Goal: Task Accomplishment & Management: Complete application form

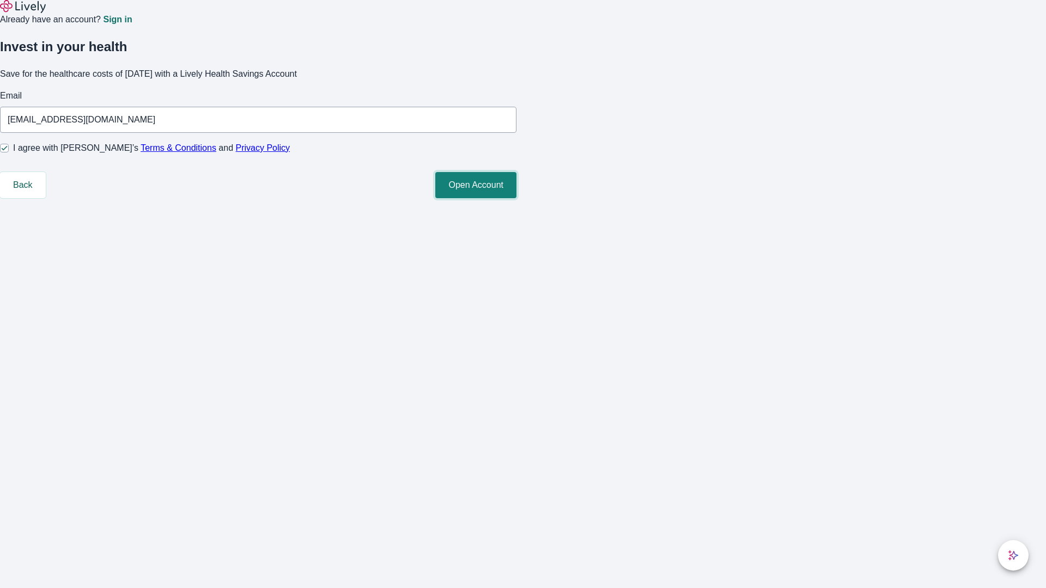
click at [516, 198] on button "Open Account" at bounding box center [475, 185] width 81 height 26
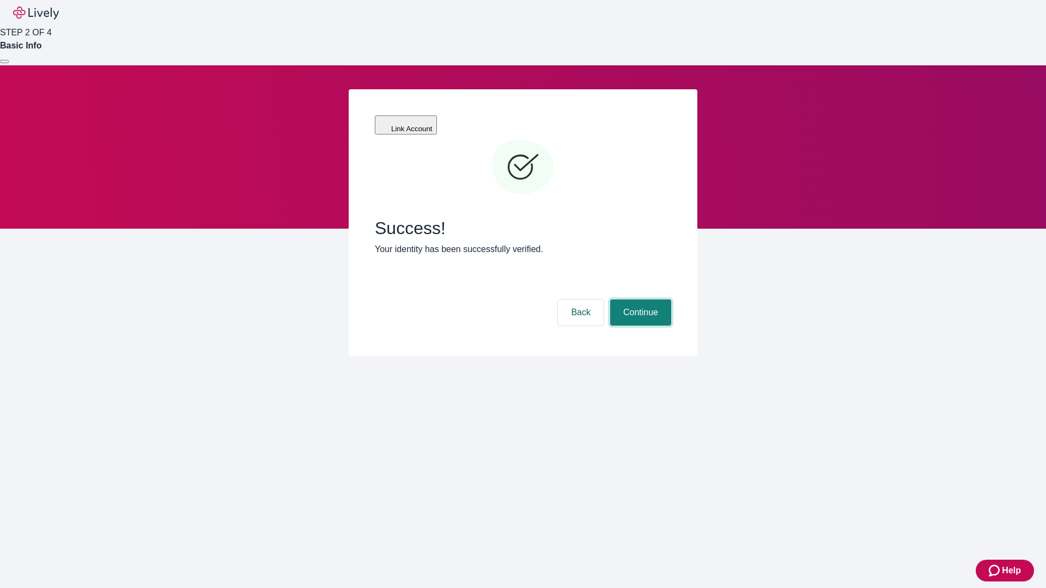
click at [639, 300] on button "Continue" at bounding box center [640, 313] width 61 height 26
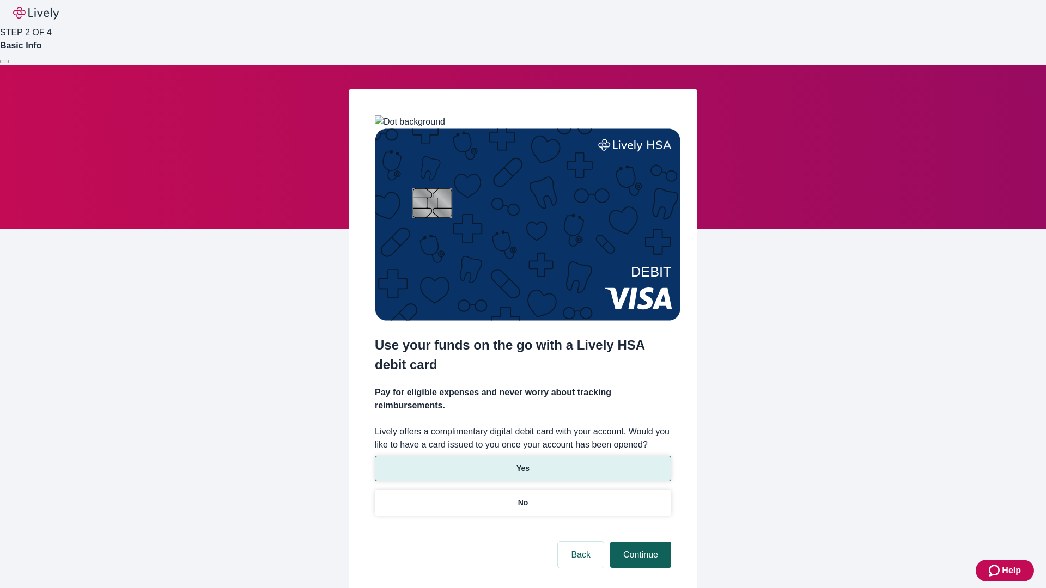
click at [522, 497] on p "No" at bounding box center [523, 502] width 10 height 11
click at [639, 542] on button "Continue" at bounding box center [640, 555] width 61 height 26
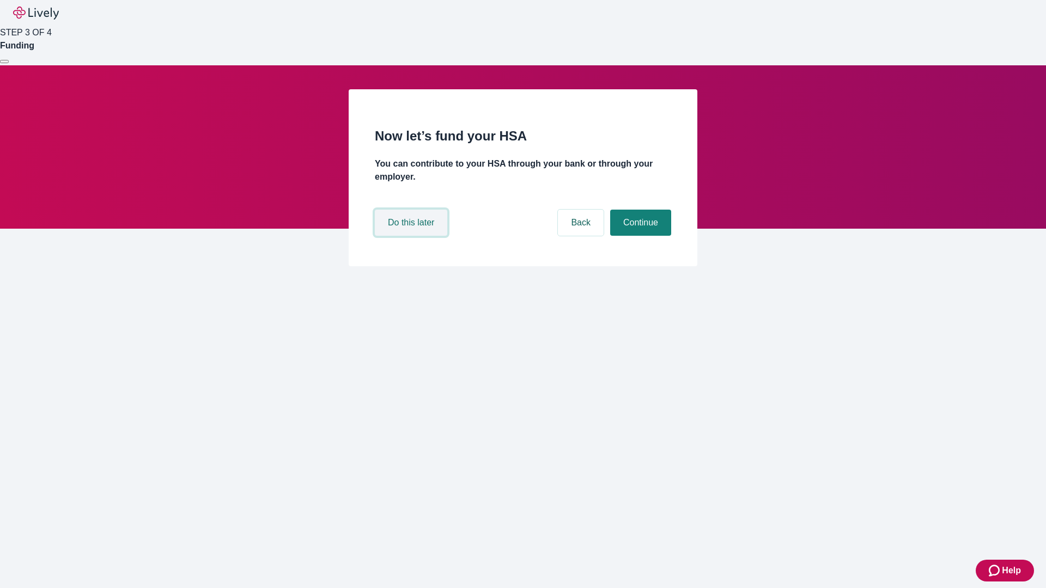
click at [412, 236] on button "Do this later" at bounding box center [411, 223] width 72 height 26
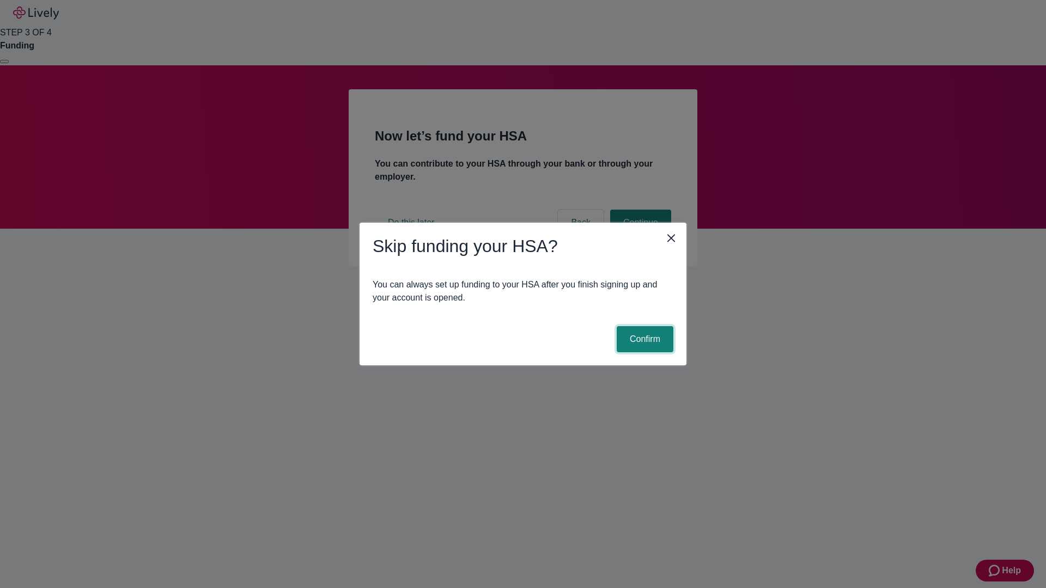
click at [643, 339] on button "Confirm" at bounding box center [645, 339] width 57 height 26
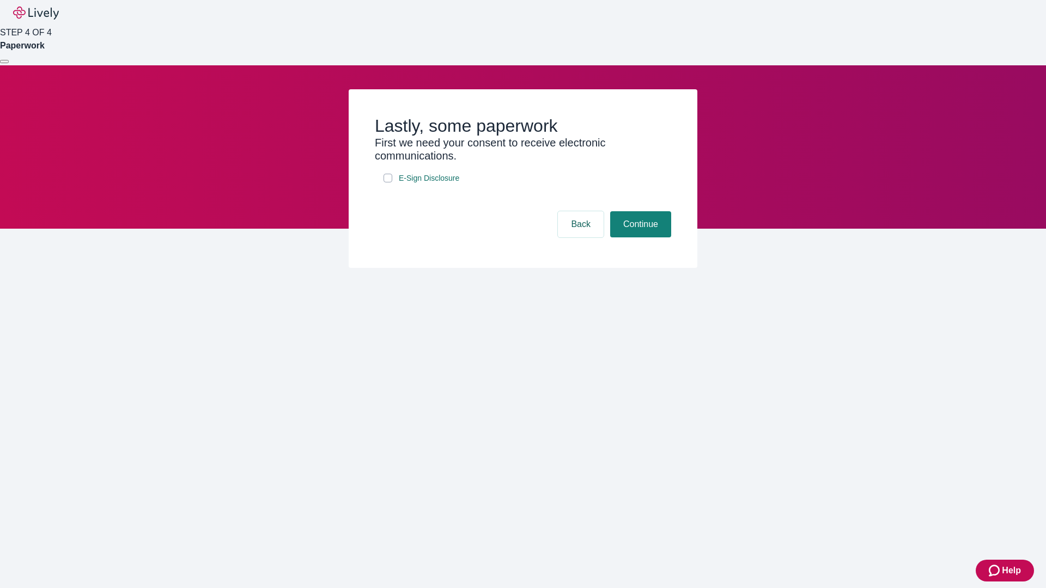
click at [388, 182] on input "E-Sign Disclosure" at bounding box center [387, 178] width 9 height 9
checkbox input "true"
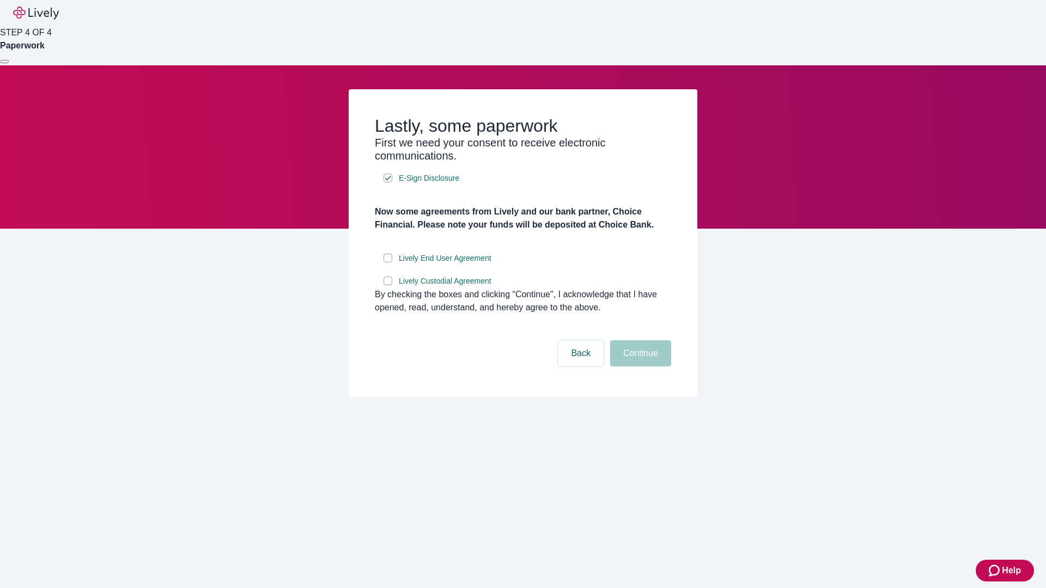
click at [388, 263] on input "Lively End User Agreement" at bounding box center [387, 258] width 9 height 9
checkbox input "true"
click at [388, 285] on input "Lively Custodial Agreement" at bounding box center [387, 281] width 9 height 9
checkbox input "true"
click at [639, 367] on button "Continue" at bounding box center [640, 353] width 61 height 26
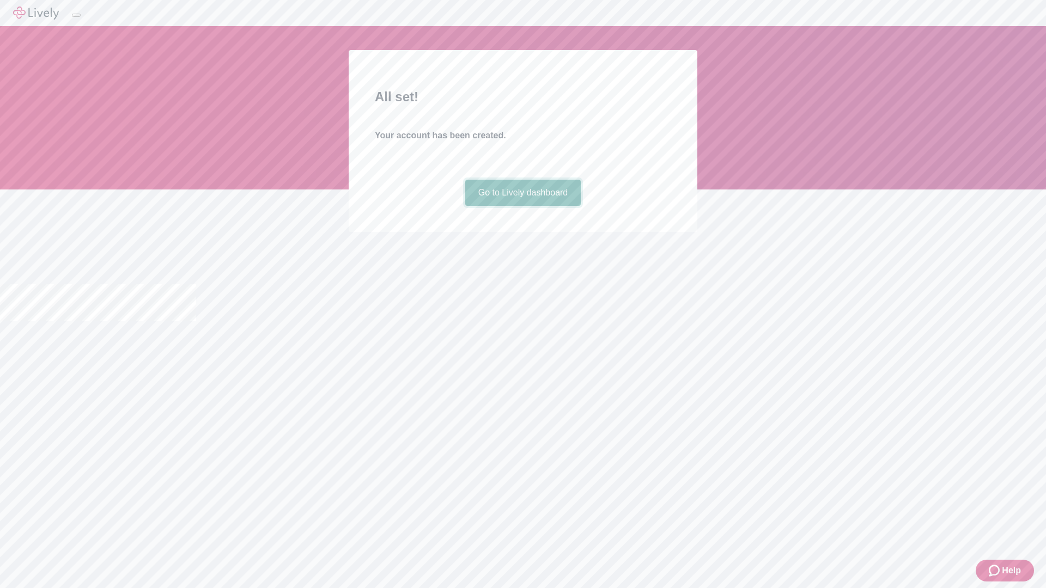
click at [522, 206] on link "Go to Lively dashboard" at bounding box center [523, 193] width 116 height 26
